Goal: Transaction & Acquisition: Subscribe to service/newsletter

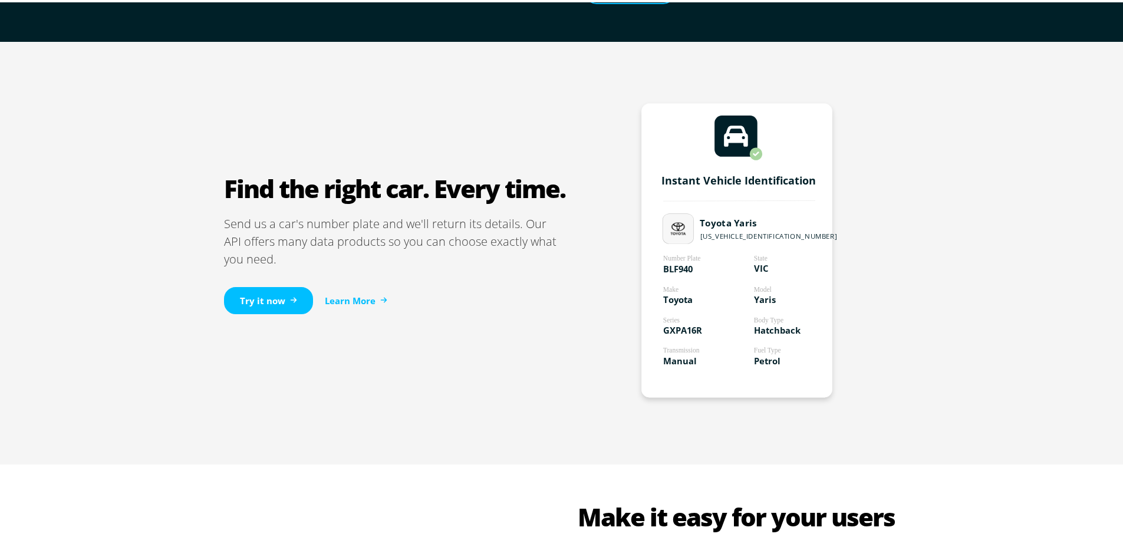
scroll to position [649, 0]
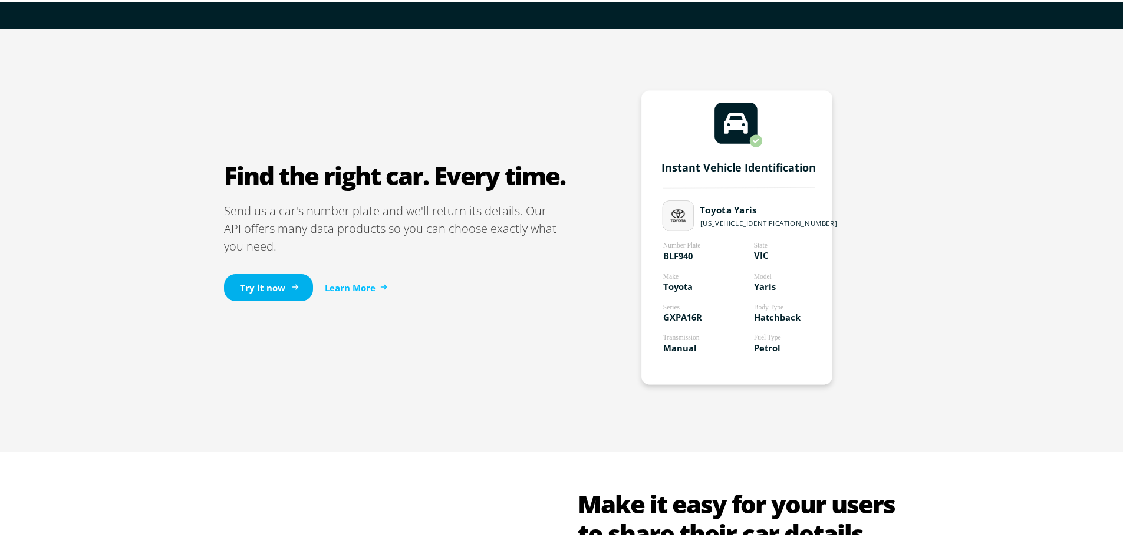
click at [227, 290] on link "Try it now" at bounding box center [268, 286] width 89 height 28
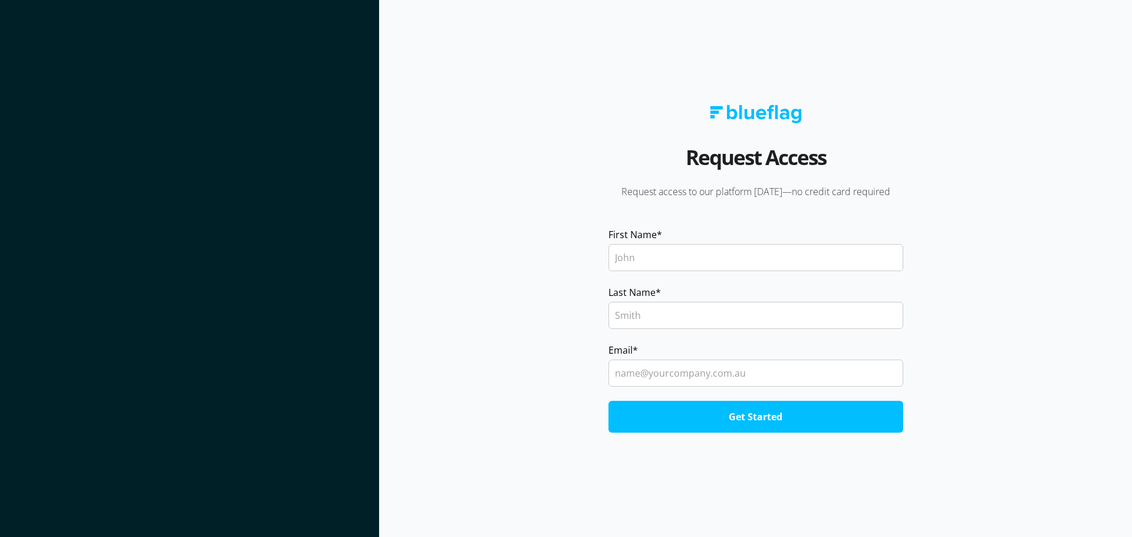
click at [650, 249] on input "First Name *" at bounding box center [756, 257] width 295 height 27
type input "Neeraj"
type input "[PERSON_NAME]"
type input "[EMAIL_ADDRESS][DOMAIN_NAME]"
click at [609, 401] on input "Get Started" at bounding box center [756, 417] width 295 height 32
